Goal: Book appointment/travel/reservation

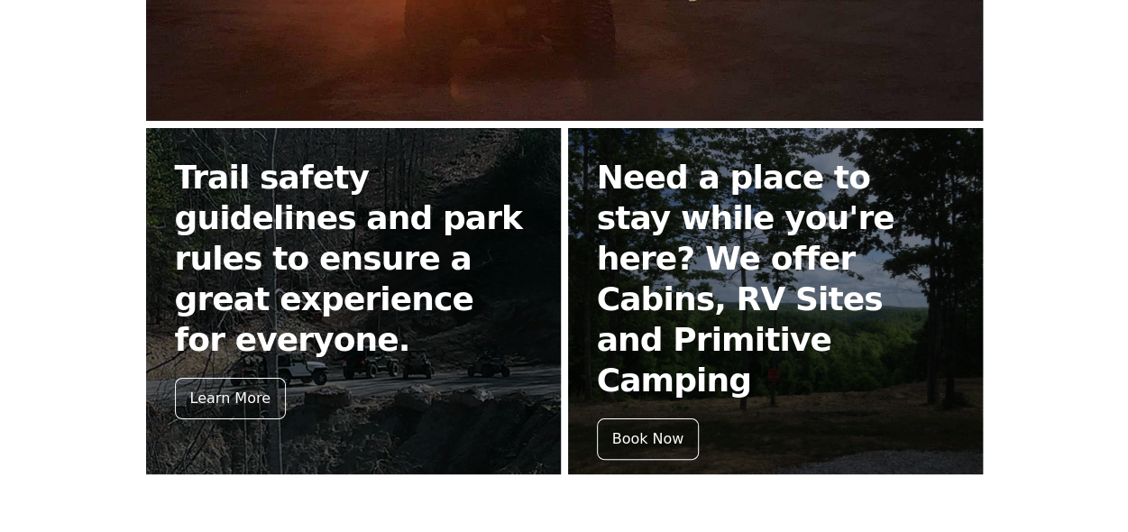
scroll to position [748, 0]
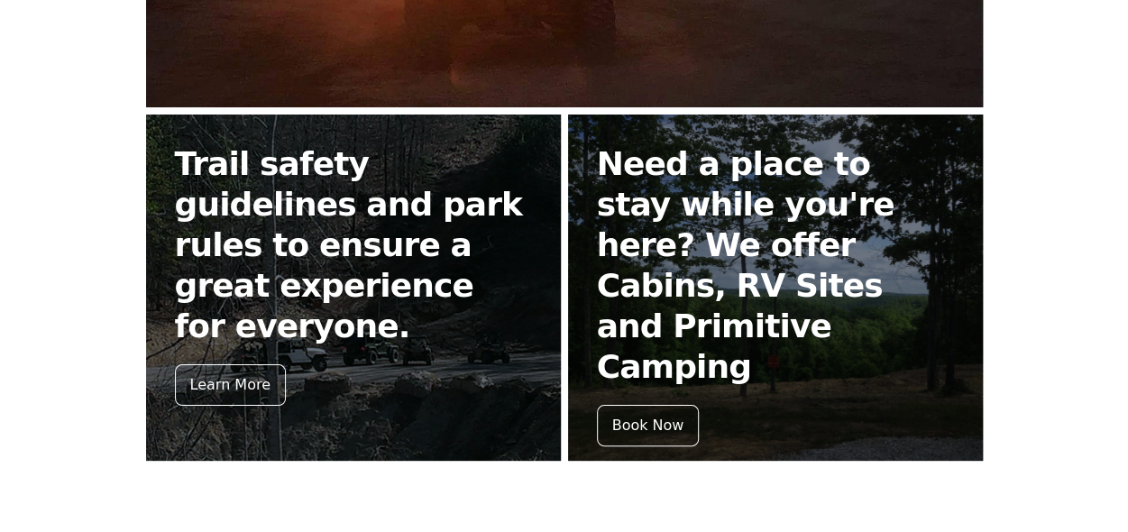
click at [269, 252] on h2 "Trail safety guidelines and park rules to ensure a great experience for everyon…" at bounding box center [353, 244] width 357 height 203
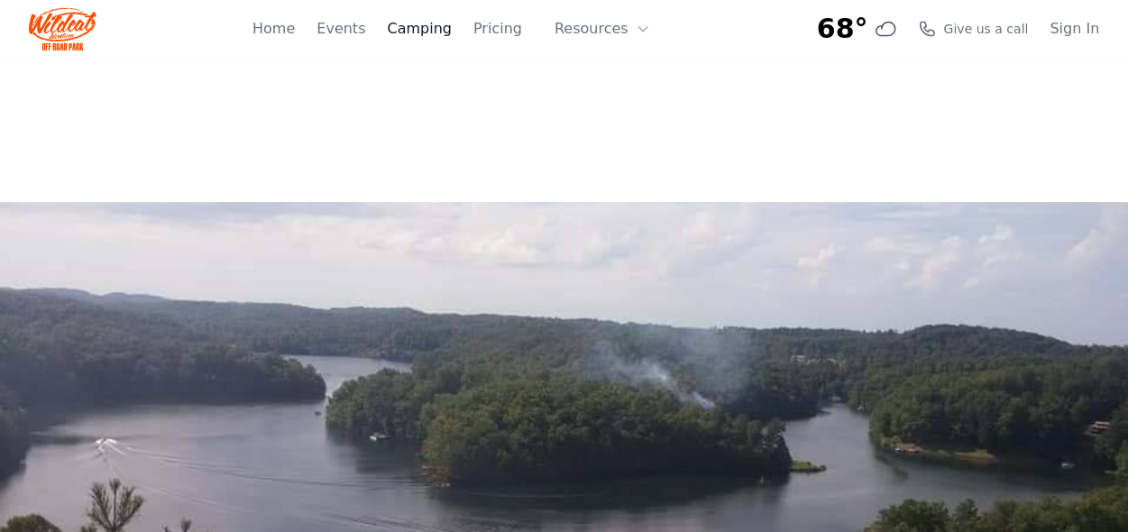
click at [438, 32] on link "Camping" at bounding box center [419, 29] width 64 height 22
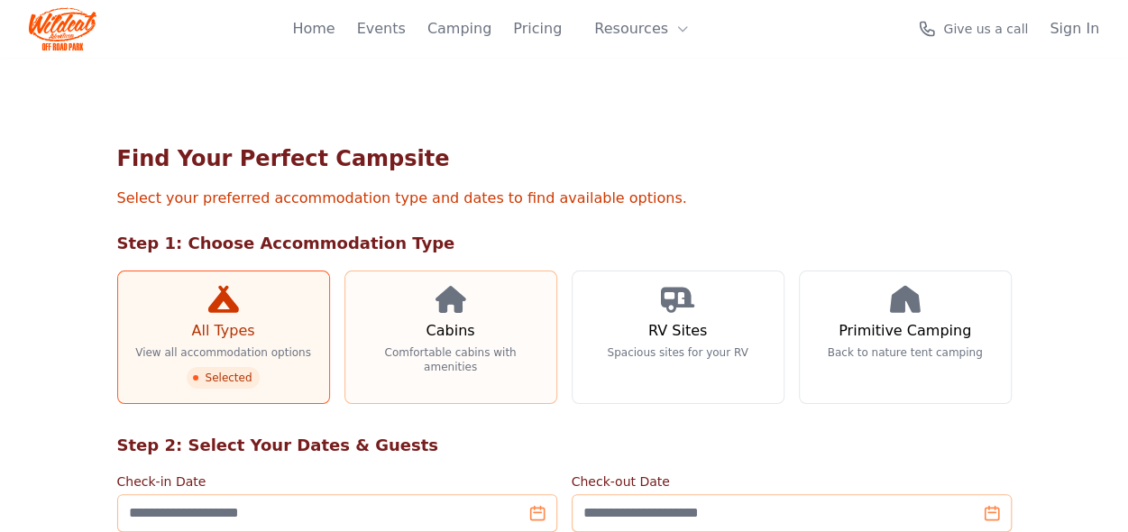
click at [438, 333] on h3 "Cabins" at bounding box center [450, 331] width 49 height 22
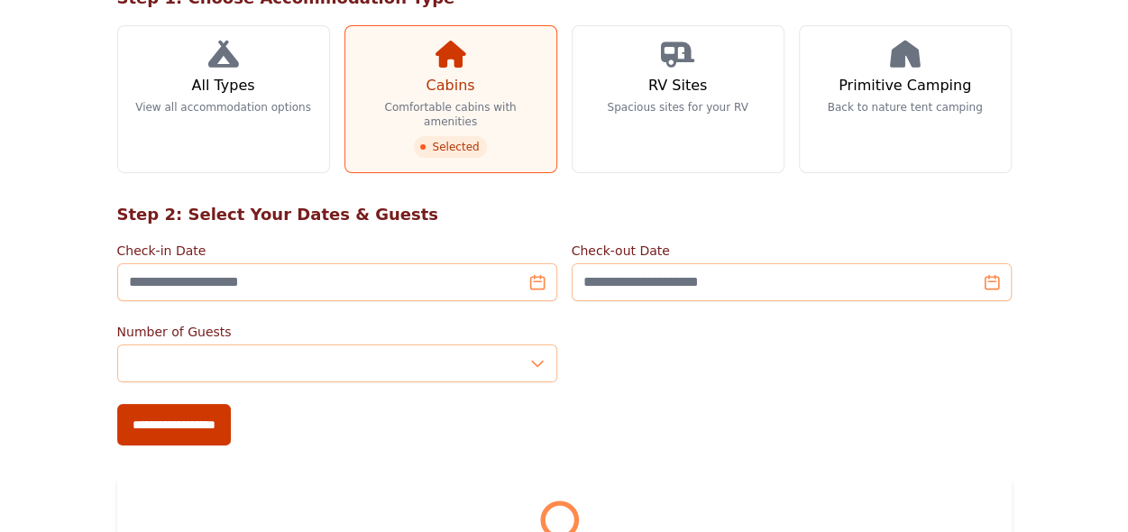
scroll to position [270, 0]
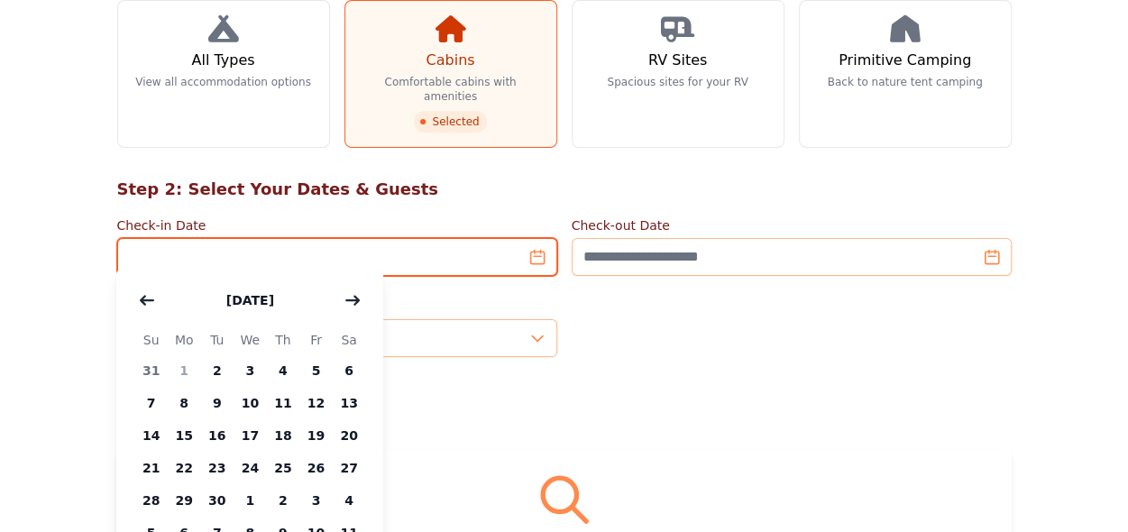
click at [533, 238] on input "Check-in Date" at bounding box center [337, 257] width 440 height 38
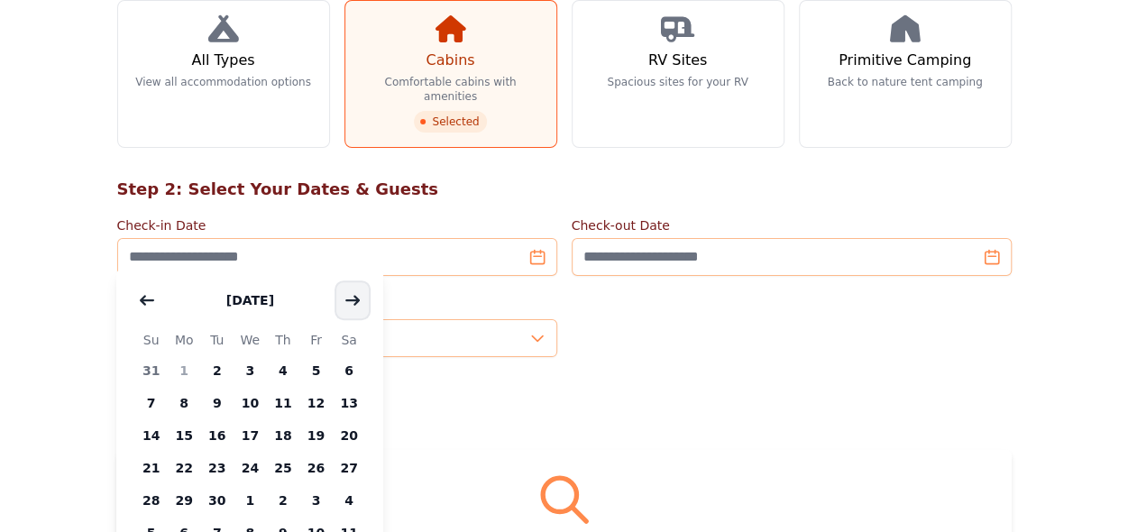
click at [358, 298] on icon "button" at bounding box center [352, 300] width 13 height 8
click at [319, 401] on span "7" at bounding box center [315, 403] width 33 height 32
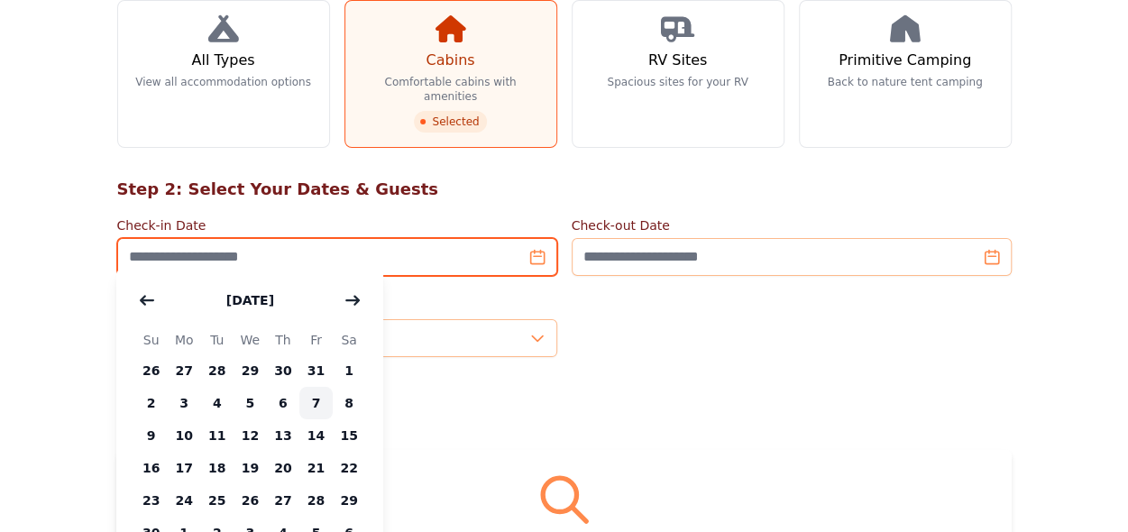
type input "**********"
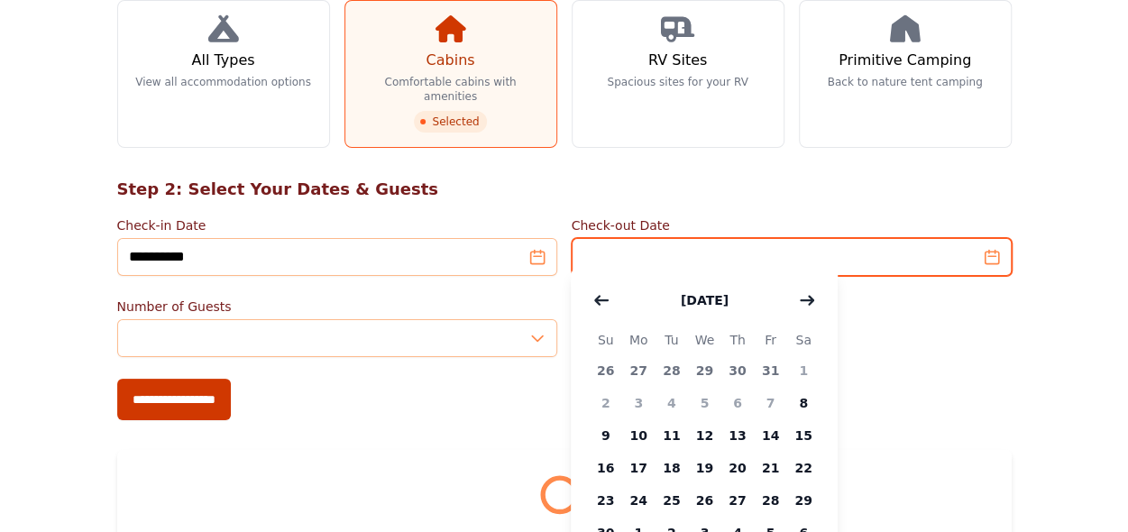
click at [990, 241] on input "Check-out Date" at bounding box center [792, 257] width 440 height 38
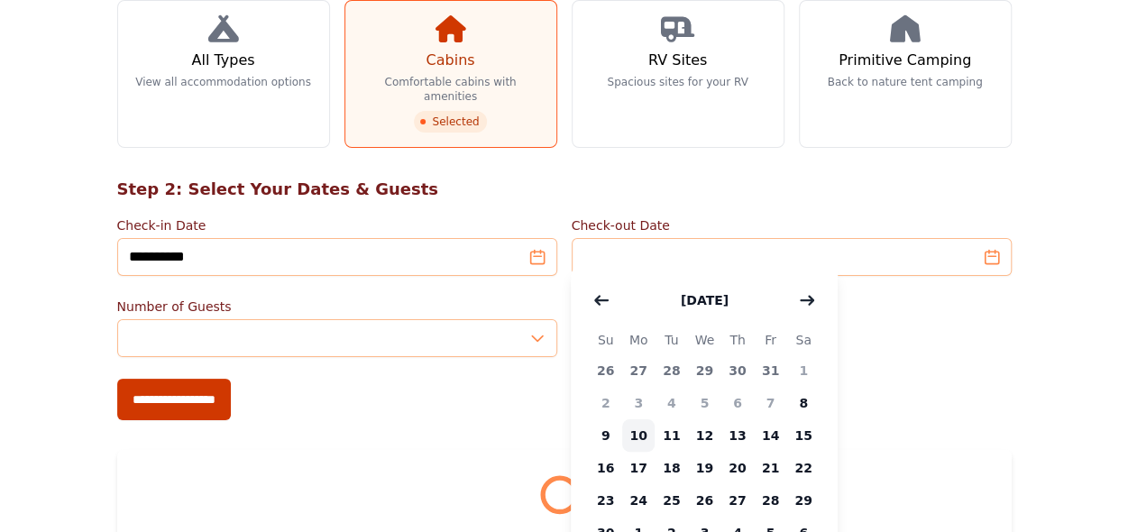
click at [635, 432] on span "10" at bounding box center [638, 435] width 33 height 32
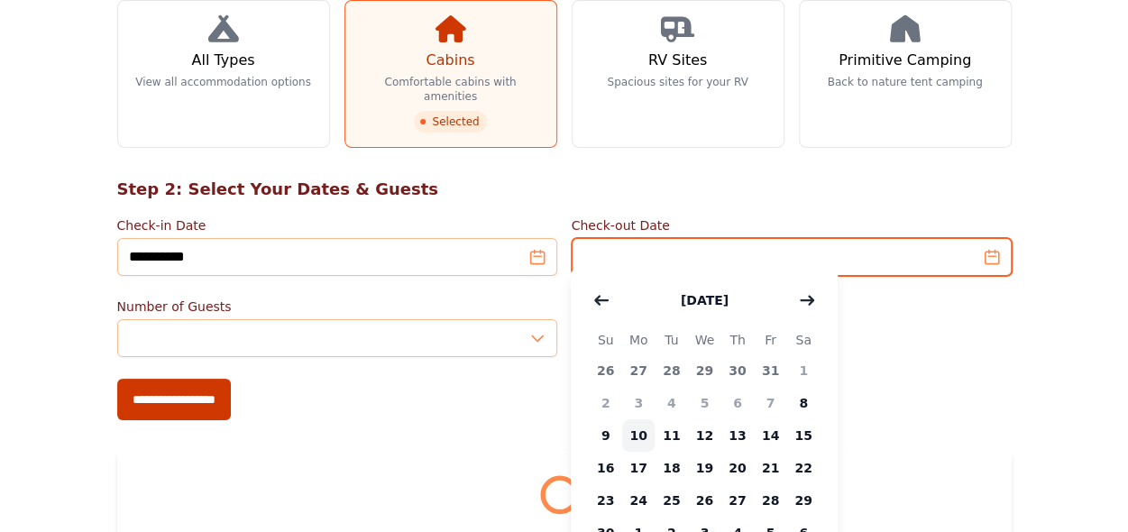
type input "**********"
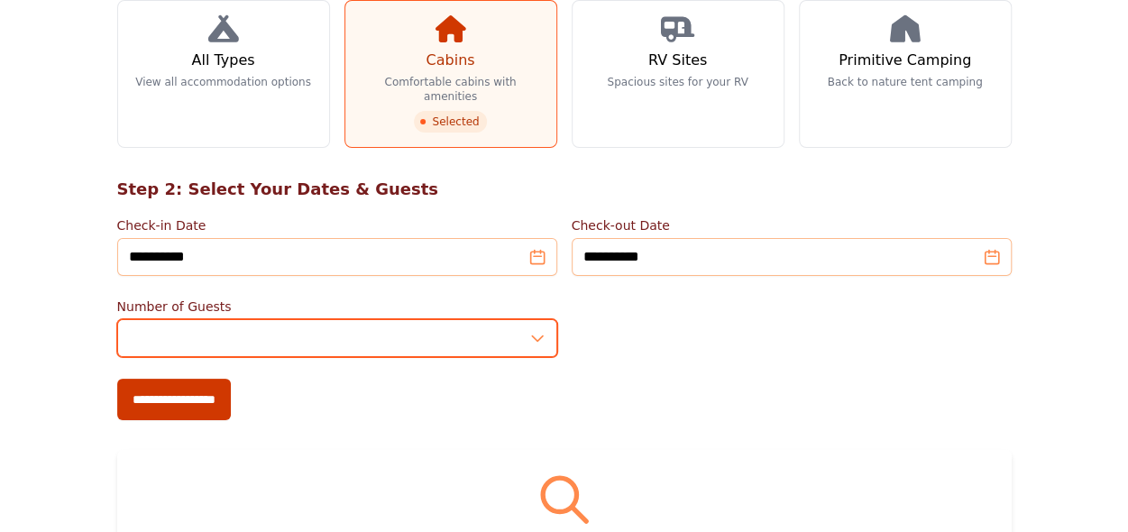
click at [539, 328] on input "*" at bounding box center [337, 338] width 440 height 38
type input "*"
click at [536, 319] on input "*" at bounding box center [337, 338] width 440 height 38
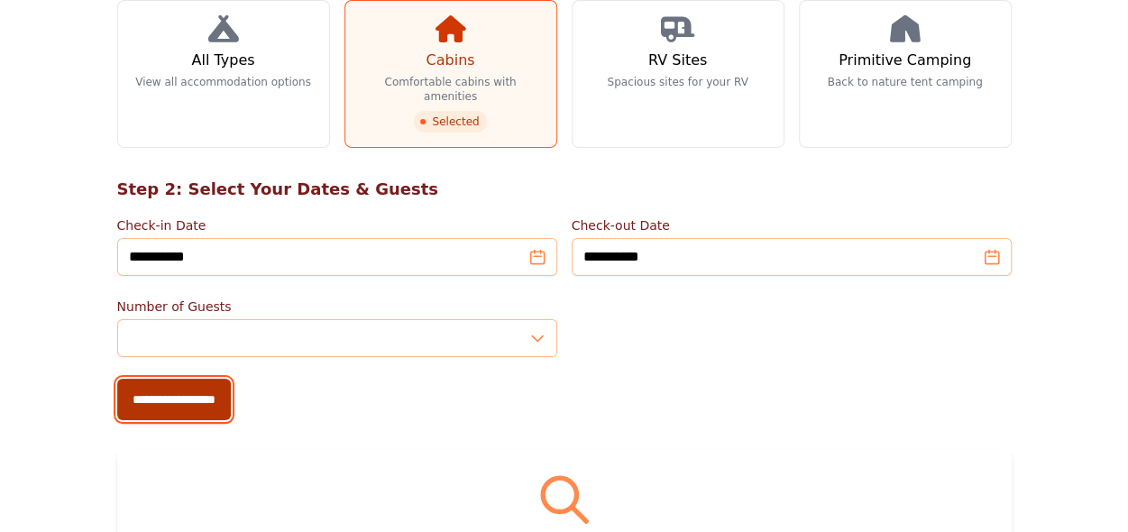
click at [162, 386] on input "**********" at bounding box center [174, 399] width 114 height 41
type input "**********"
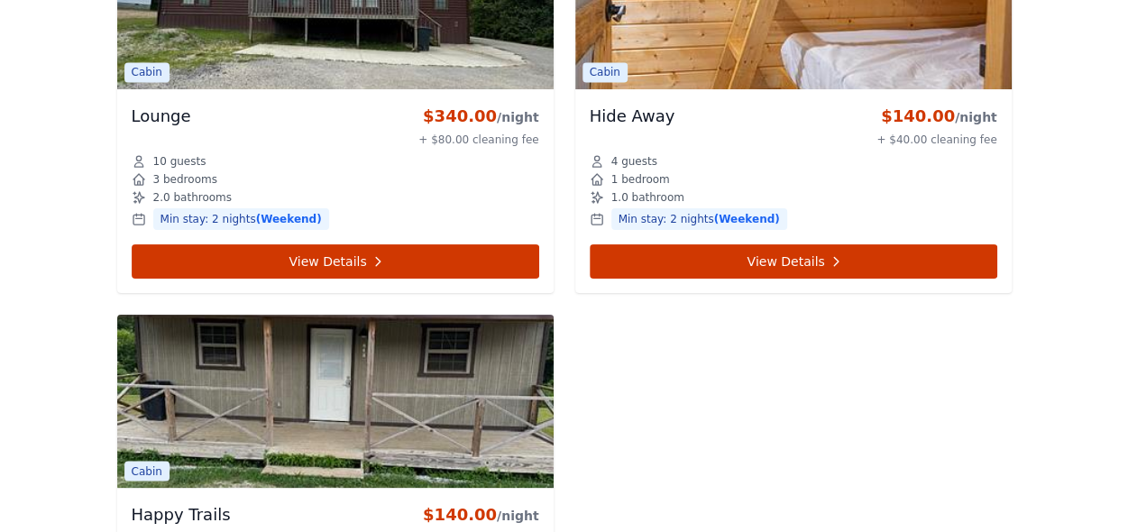
scroll to position [1247, 0]
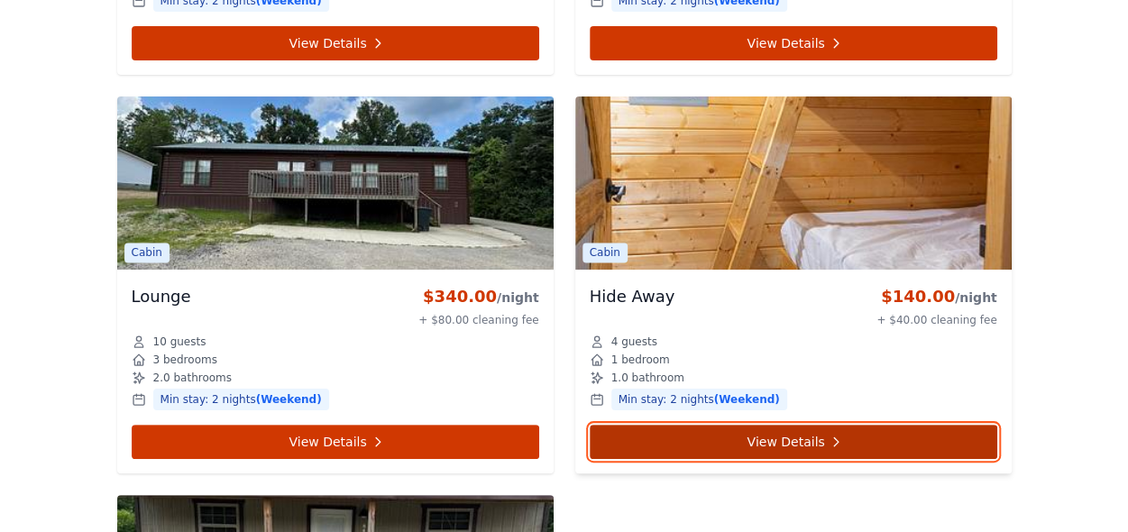
click at [794, 425] on link "View Details" at bounding box center [794, 442] width 408 height 34
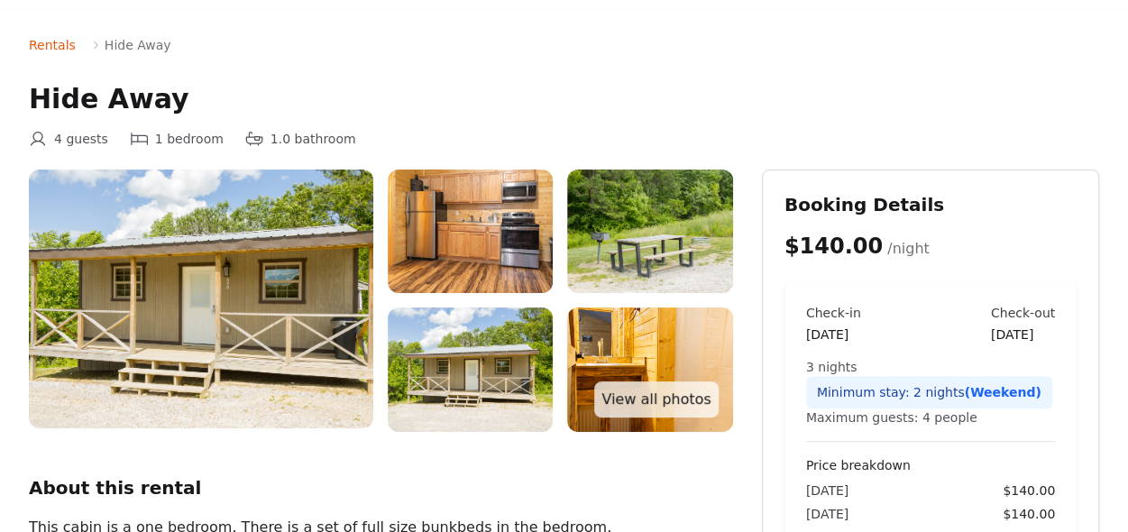
scroll to position [90, 0]
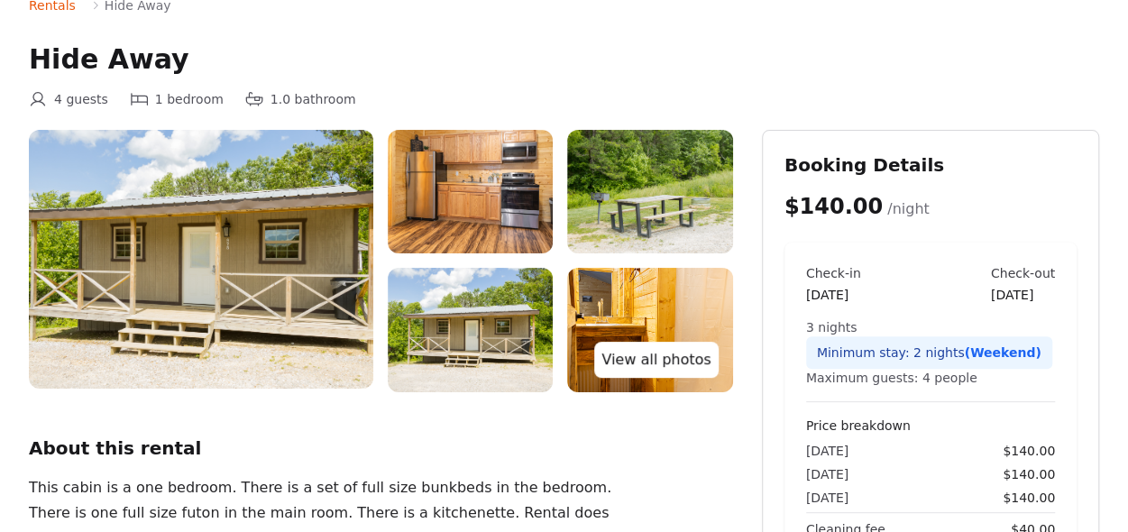
click at [673, 358] on link "View all photos" at bounding box center [656, 360] width 124 height 36
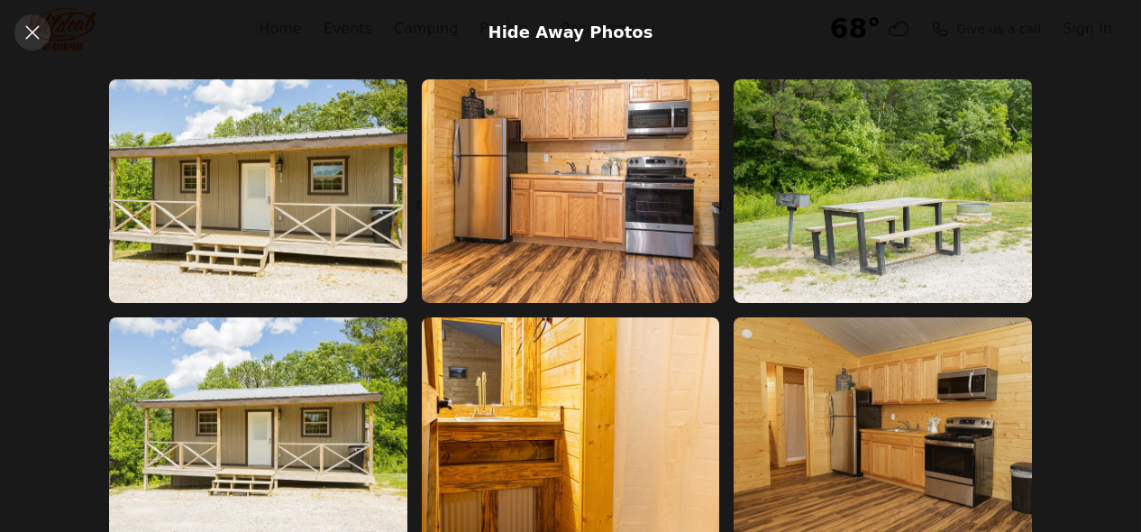
click at [38, 36] on icon at bounding box center [33, 33] width 22 height 22
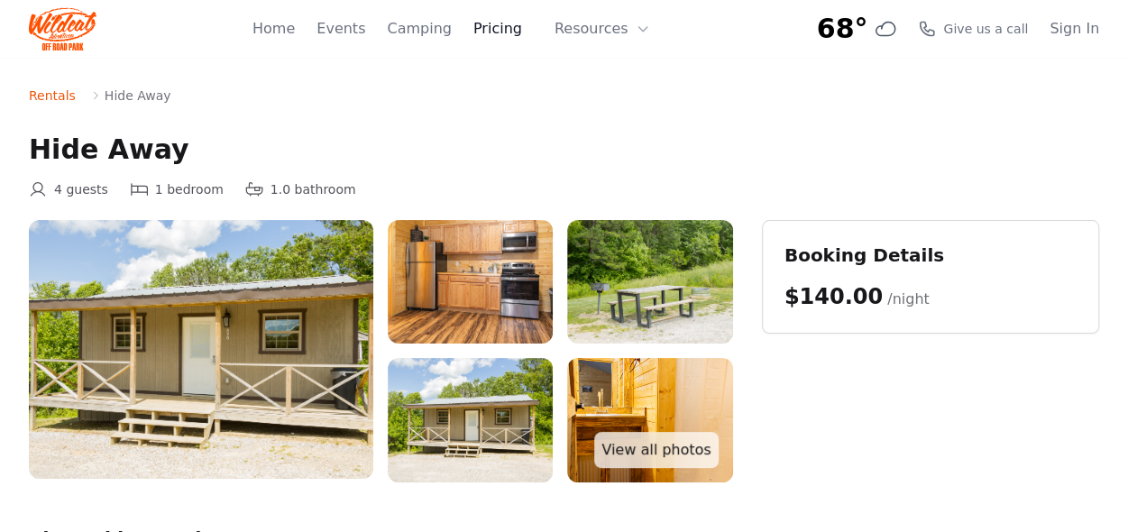
click at [522, 30] on link "Pricing" at bounding box center [497, 29] width 49 height 22
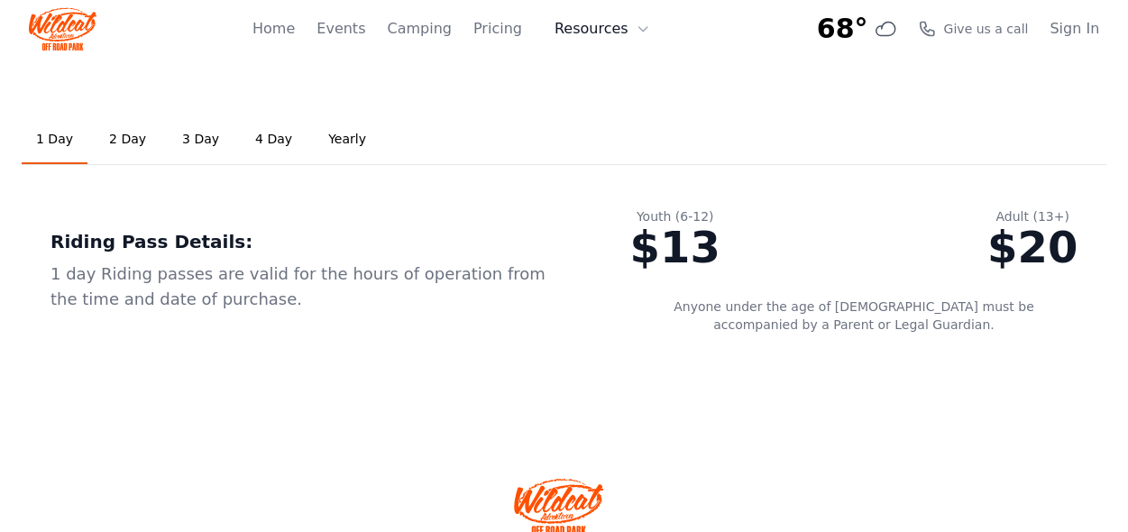
click at [593, 28] on button "Resources" at bounding box center [602, 29] width 117 height 36
click at [410, 32] on link "Camping" at bounding box center [419, 29] width 64 height 22
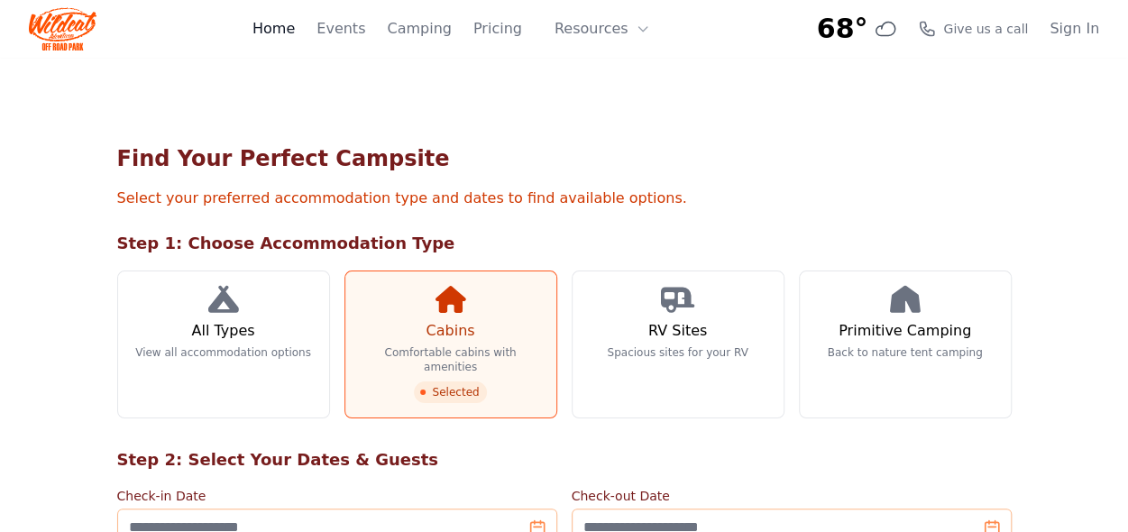
click at [295, 29] on link "Home" at bounding box center [273, 29] width 42 height 22
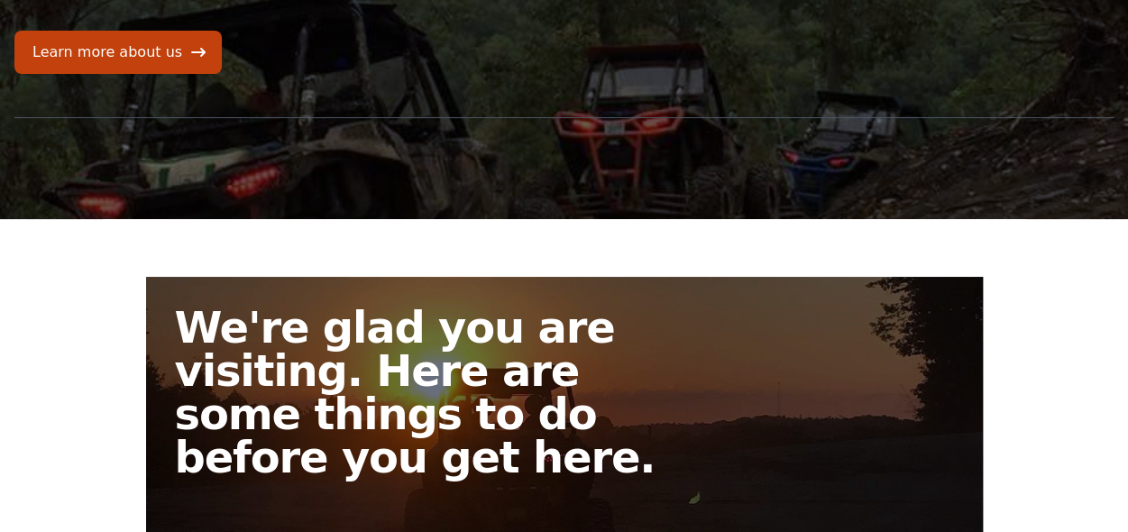
scroll to position [270, 0]
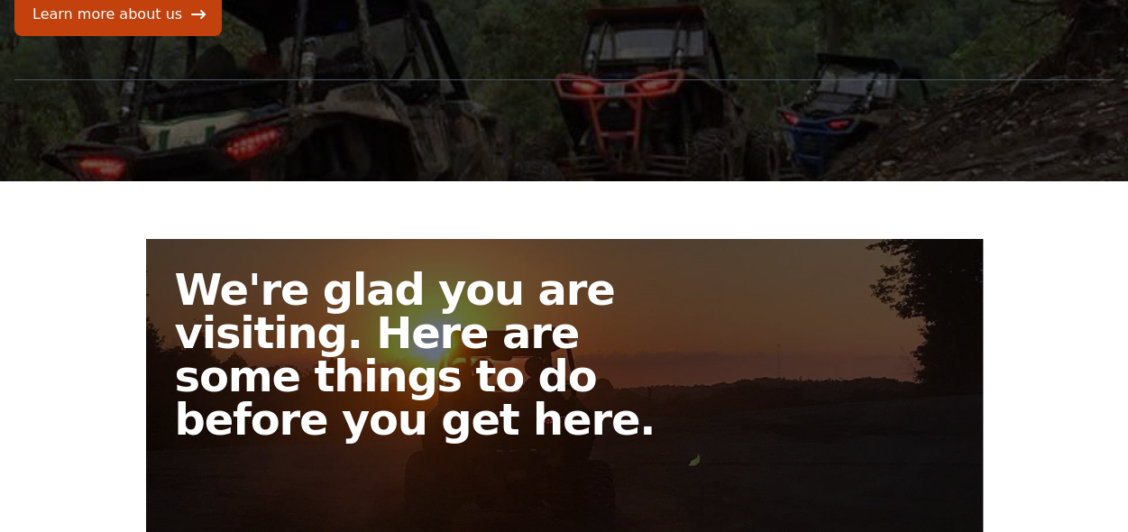
click at [289, 277] on h2 "We're glad you are visiting. Here are some things to do before you get here." at bounding box center [434, 354] width 519 height 173
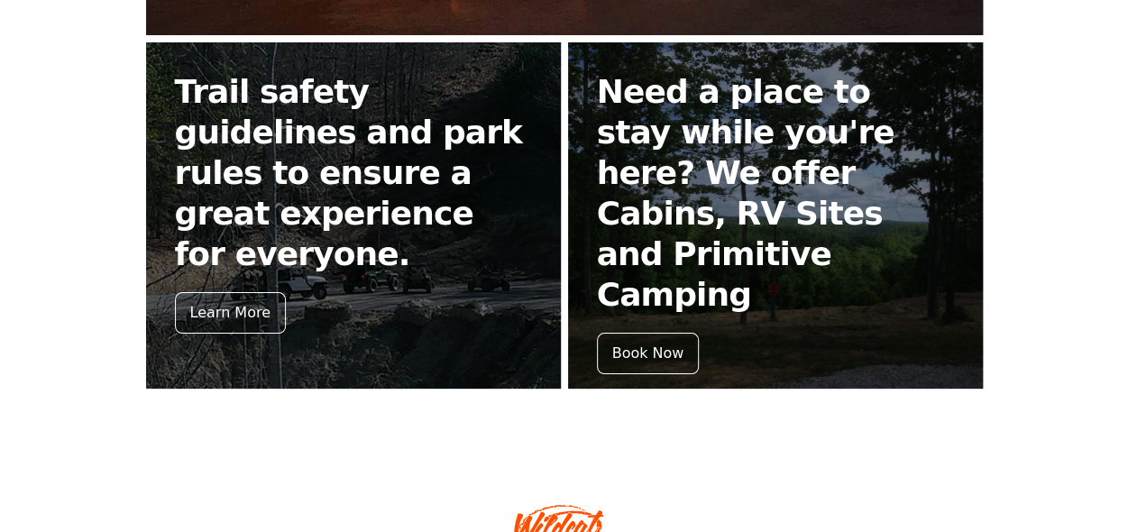
scroll to position [902, 0]
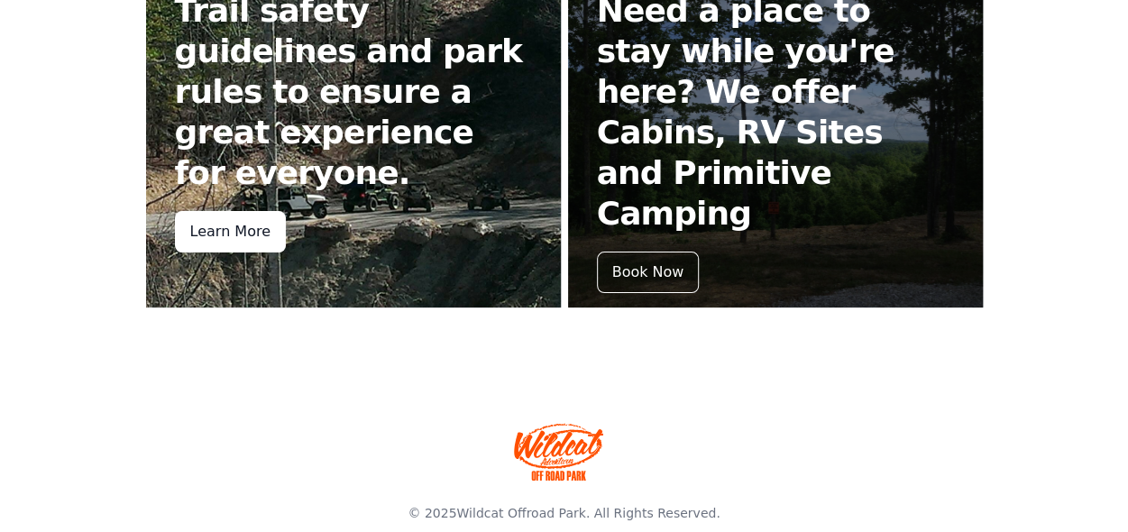
click at [258, 232] on div "Learn More" at bounding box center [230, 231] width 111 height 41
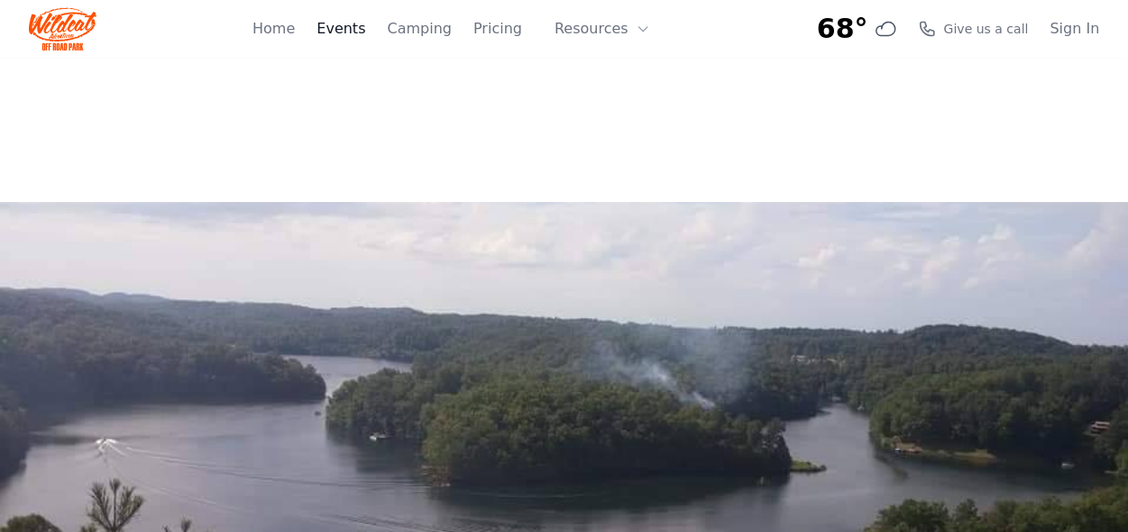
click at [365, 30] on link "Events" at bounding box center [340, 29] width 49 height 22
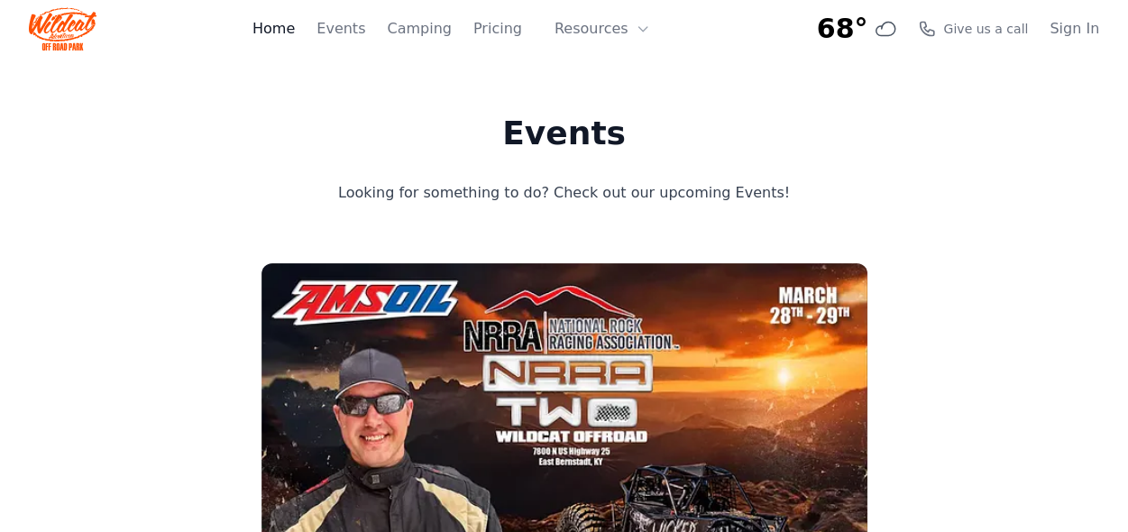
click at [295, 30] on link "Home" at bounding box center [273, 29] width 42 height 22
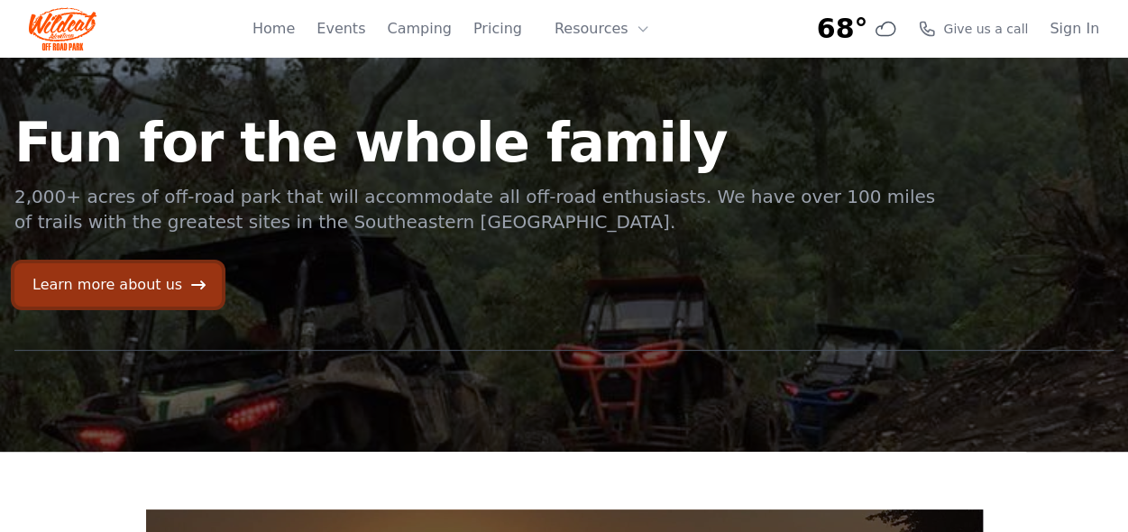
click at [170, 289] on link "Learn more about us" at bounding box center [117, 284] width 207 height 43
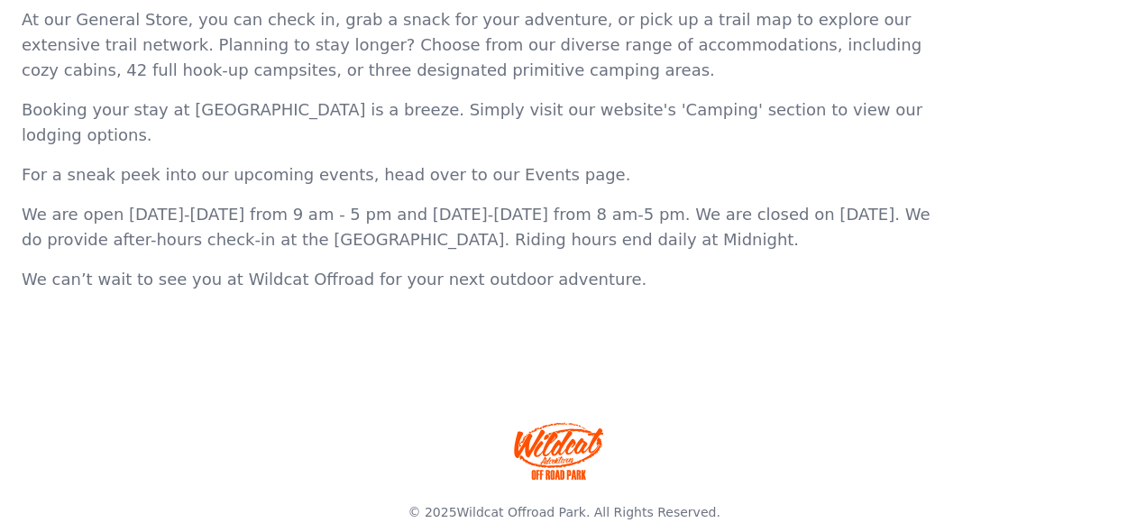
scroll to position [820, 0]
